Goal: Find specific page/section: Find specific page/section

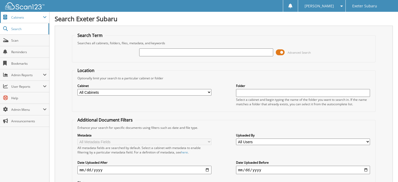
click at [26, 13] on span "Cabinets" at bounding box center [24, 17] width 49 height 11
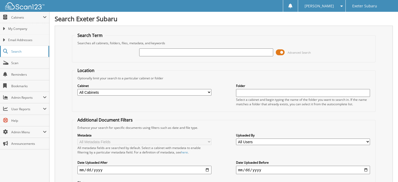
click at [12, 53] on link "Search" at bounding box center [24, 51] width 49 height 11
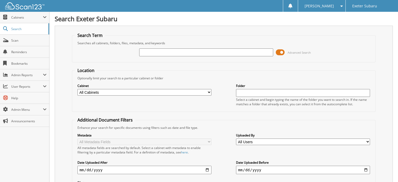
click at [162, 50] on input "text" at bounding box center [206, 52] width 134 height 8
type input "hovater"
click at [285, 50] on span at bounding box center [280, 52] width 9 height 8
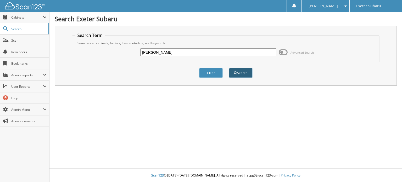
click at [235, 73] on span "submit" at bounding box center [235, 72] width 3 height 3
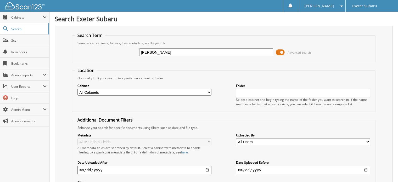
click at [282, 52] on span at bounding box center [280, 52] width 9 height 8
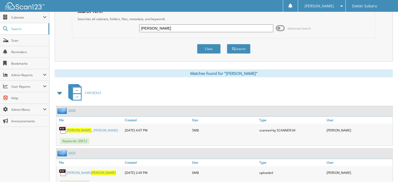
scroll to position [43, 0]
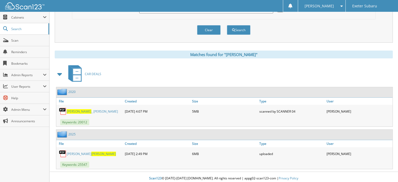
click at [91, 152] on span "[PERSON_NAME]" at bounding box center [103, 154] width 25 height 4
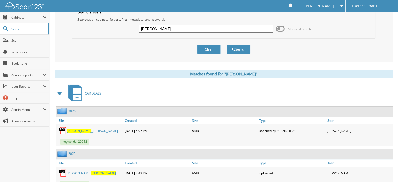
scroll to position [0, 0]
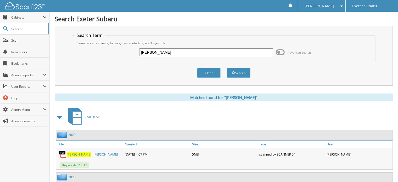
click at [173, 51] on input "[PERSON_NAME]" at bounding box center [206, 52] width 134 height 8
type input "[PERSON_NAME]"
click at [227, 68] on button "Search" at bounding box center [239, 73] width 24 height 10
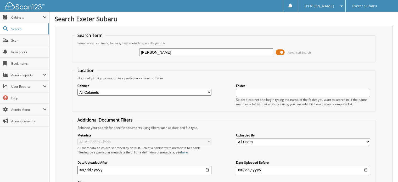
click at [283, 51] on span at bounding box center [280, 52] width 9 height 8
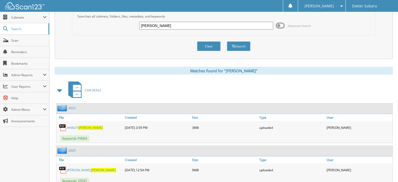
scroll to position [43, 0]
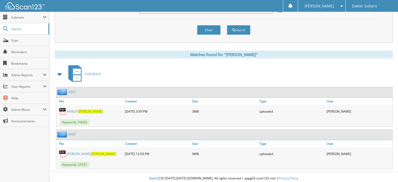
click at [78, 153] on div "KAREN DEMELLO" at bounding box center [89, 153] width 67 height 10
click at [91, 152] on span "DEMELLO" at bounding box center [103, 154] width 25 height 4
